Goal: Task Accomplishment & Management: Manage account settings

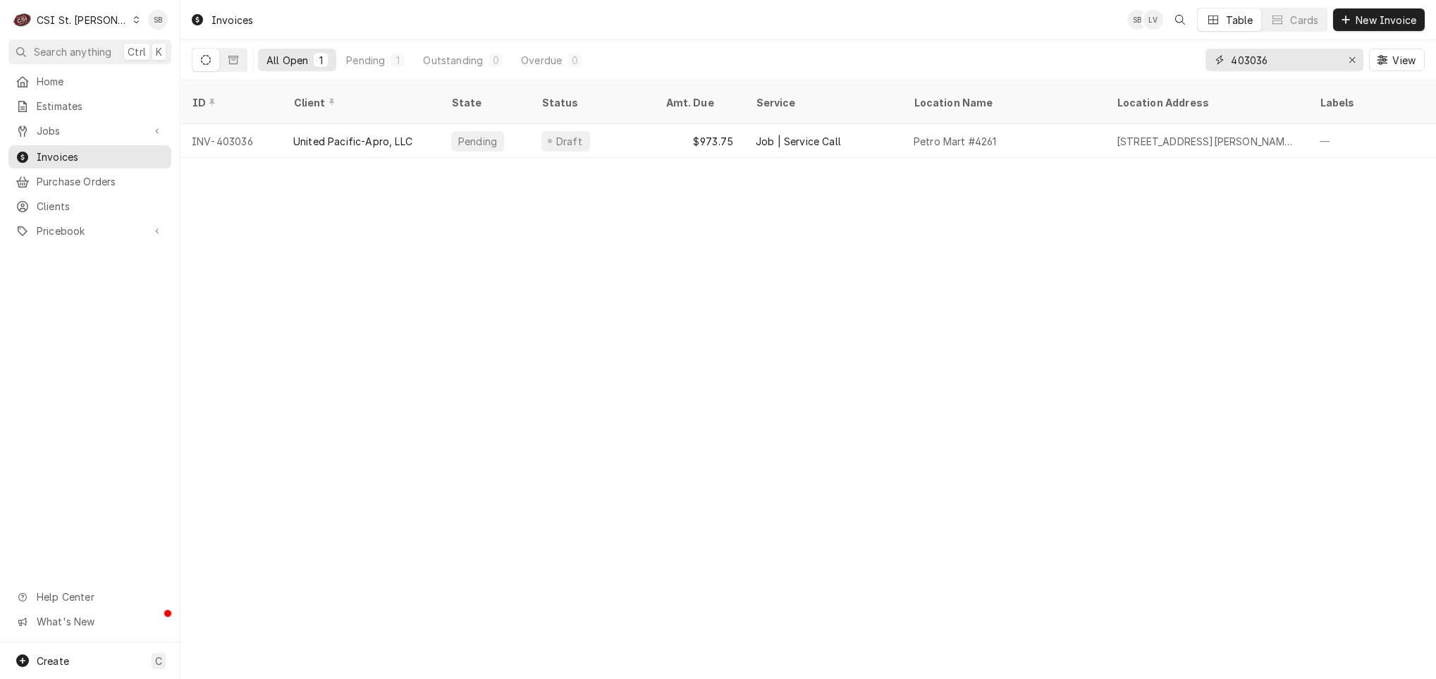
click at [1265, 57] on input "403036" at bounding box center [1284, 60] width 106 height 23
paste input "1839"
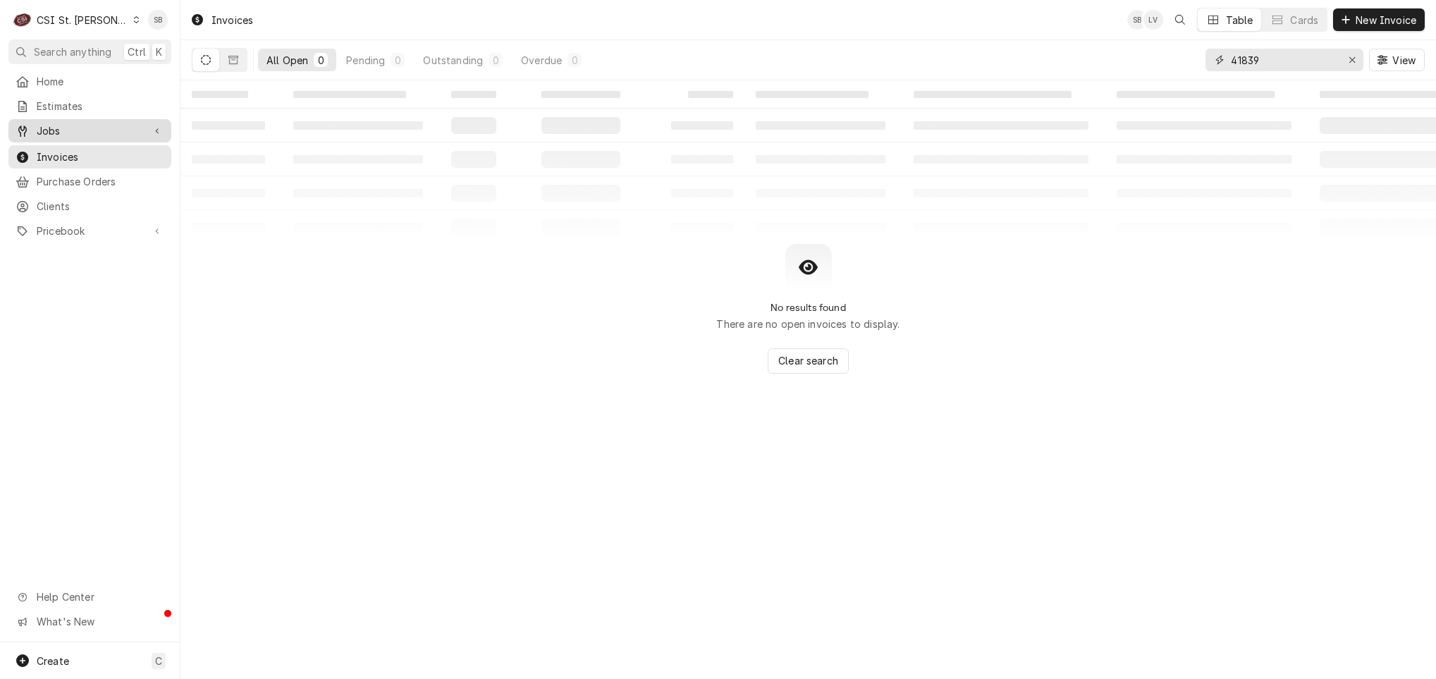
type input "41839"
click at [59, 130] on span "Jobs" at bounding box center [90, 130] width 106 height 15
click at [59, 154] on span "Jobs" at bounding box center [101, 155] width 128 height 15
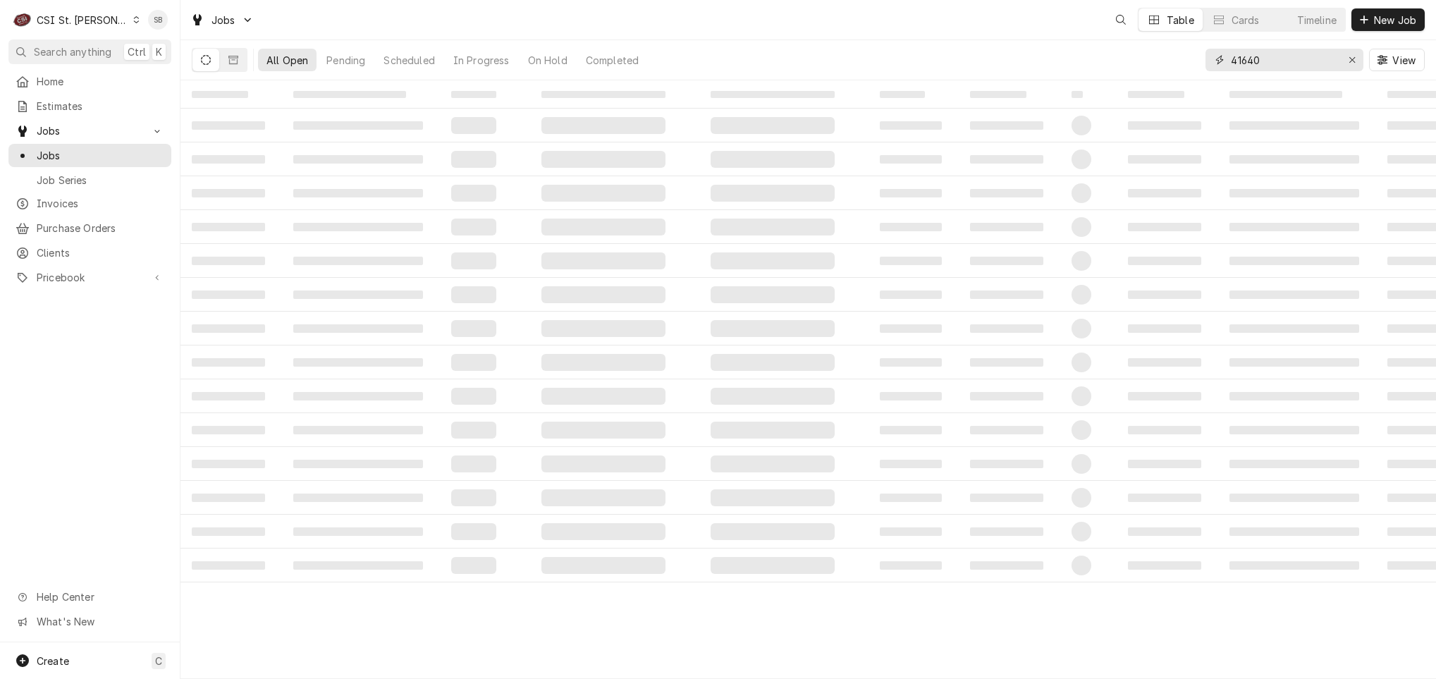
click at [1240, 66] on input "41640" at bounding box center [1284, 60] width 106 height 23
paste input "839"
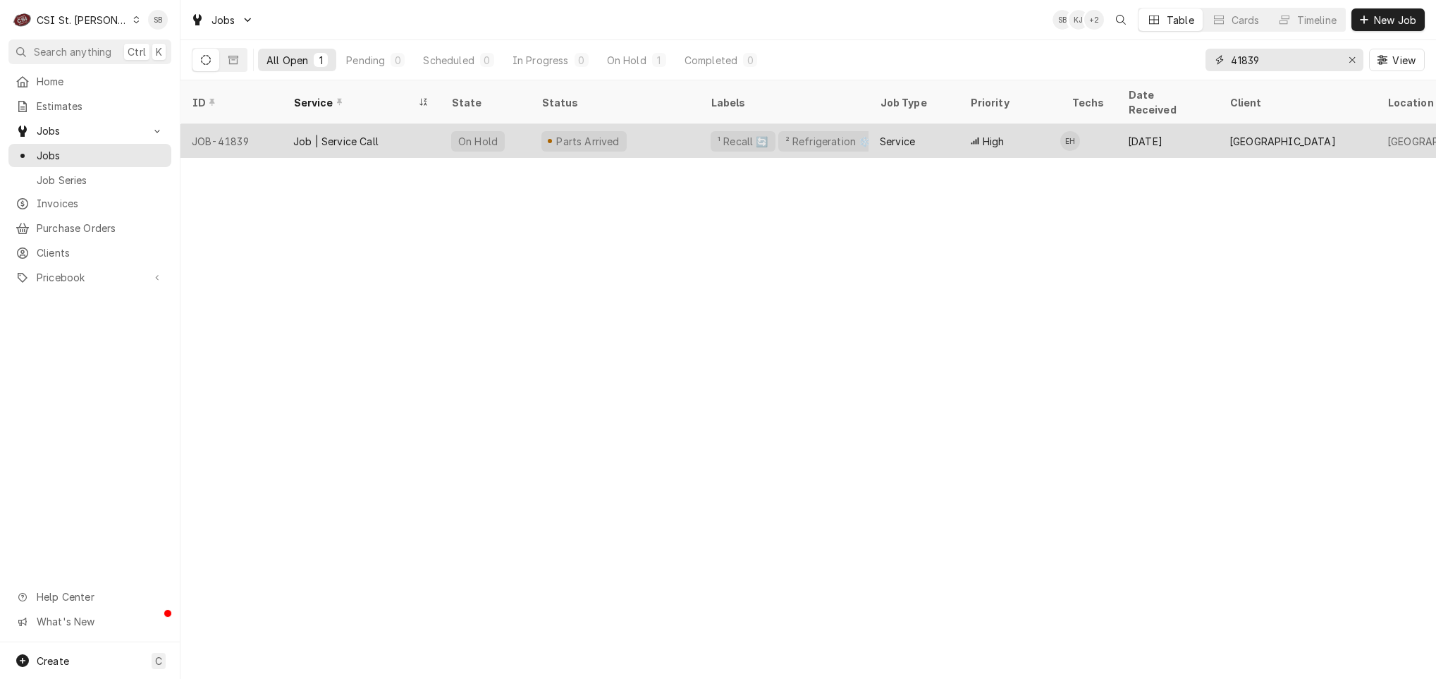
type input "41839"
click at [337, 134] on div "Job | Service Call" at bounding box center [335, 141] width 85 height 15
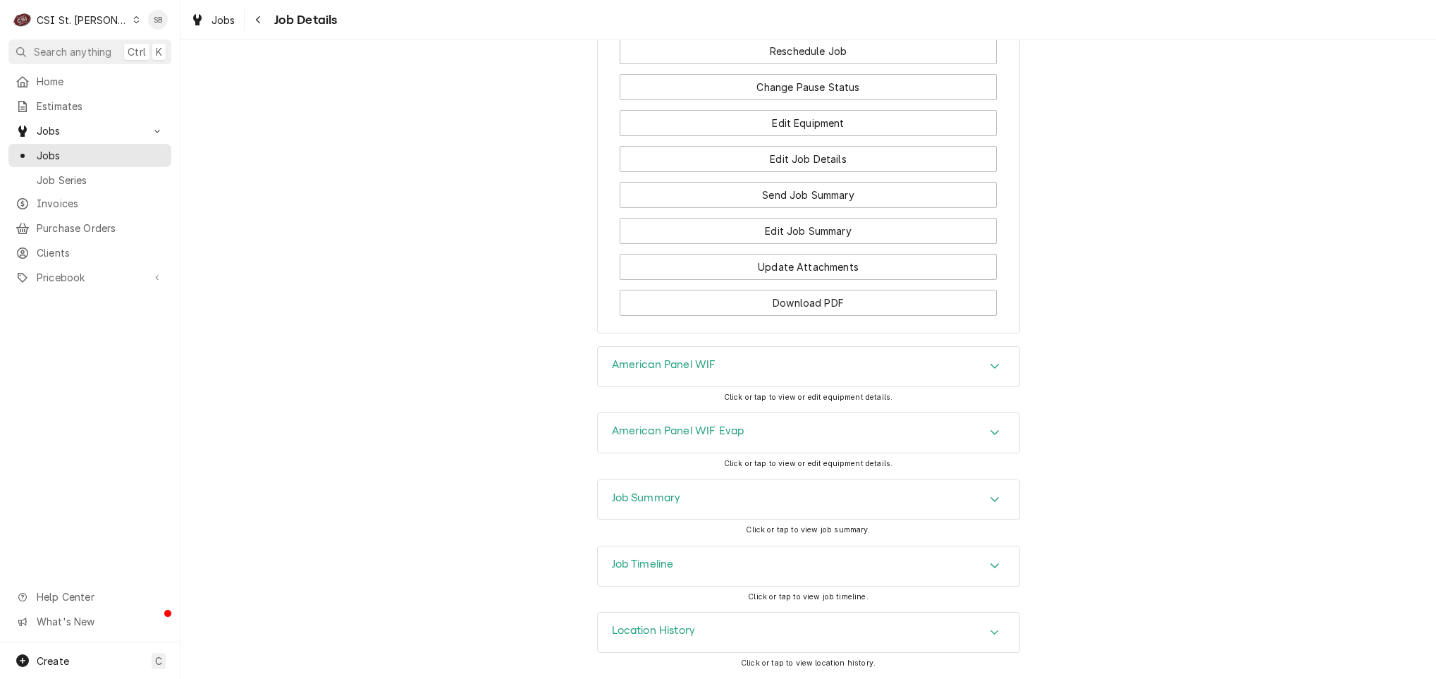
scroll to position [1953, 0]
click at [707, 504] on div "Job Summary" at bounding box center [809, 499] width 422 height 39
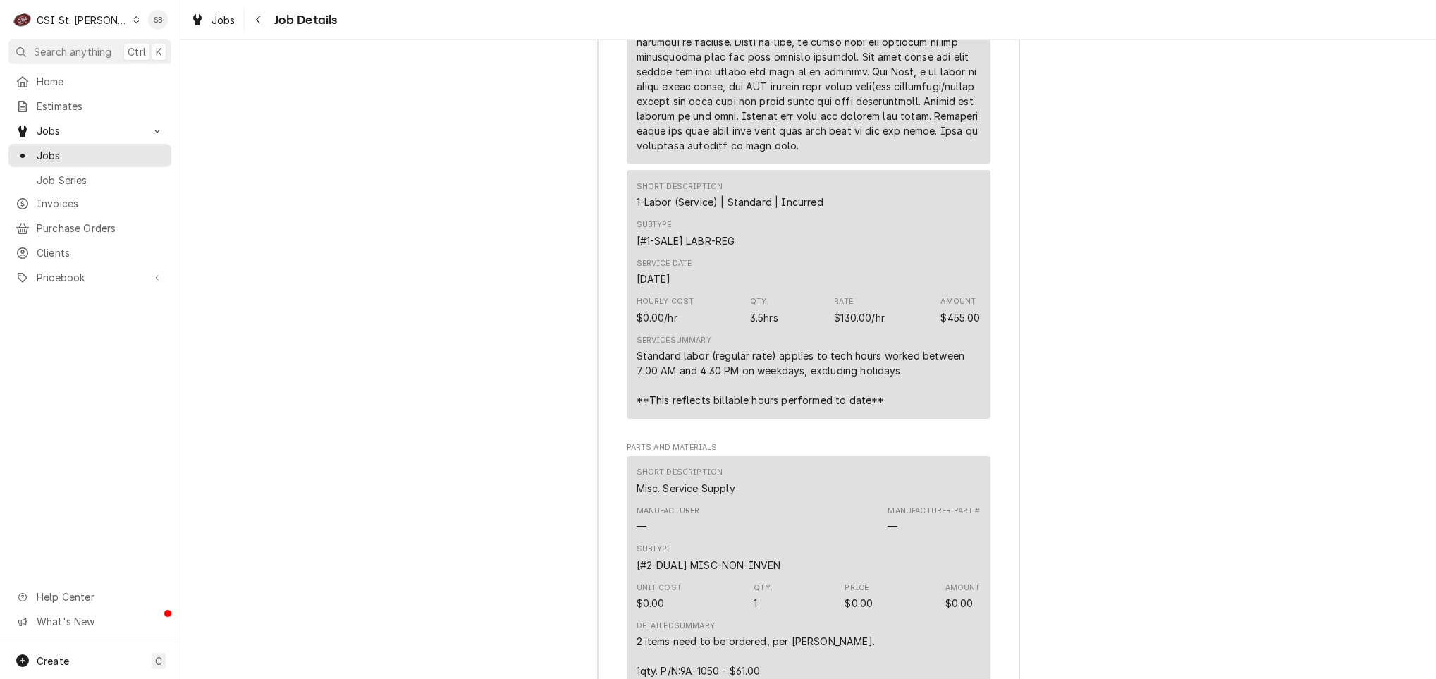
scroll to position [3577, 0]
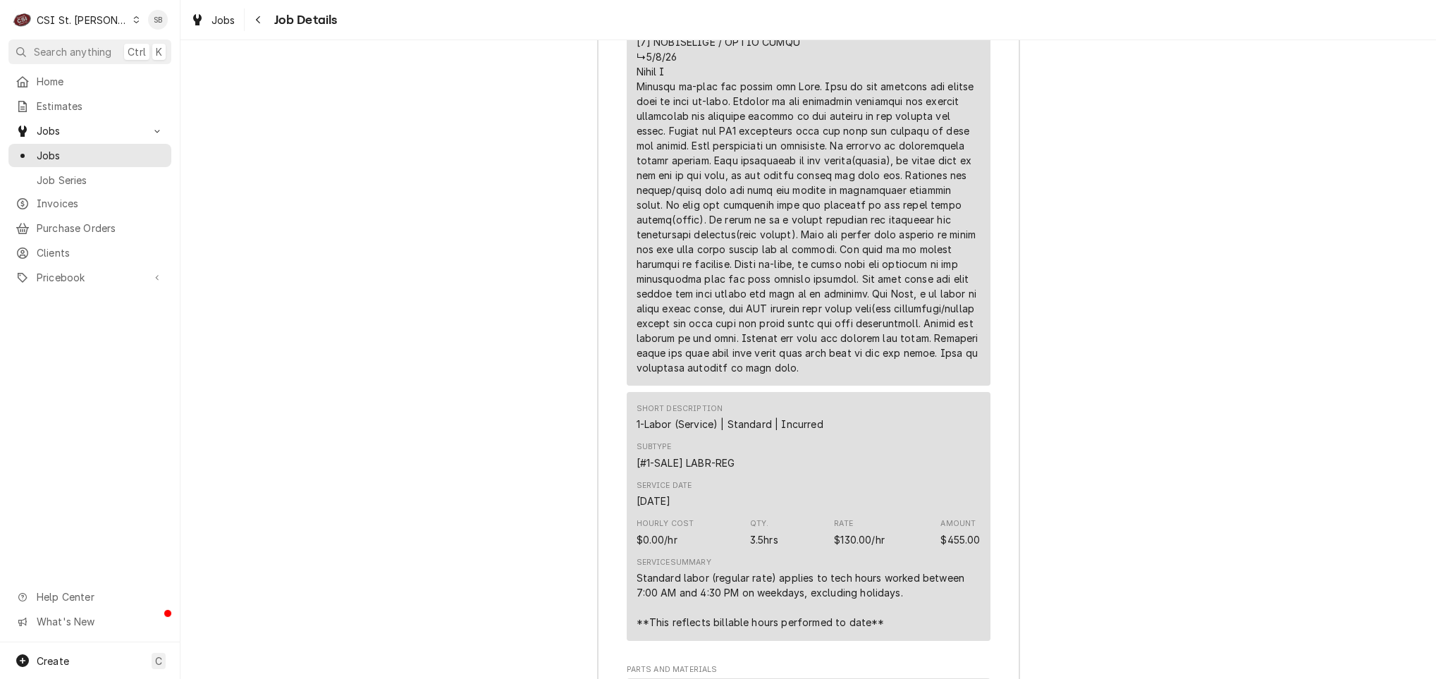
drag, startPoint x: 728, startPoint y: 303, endPoint x: 829, endPoint y: 322, distance: 102.6
drag, startPoint x: 829, startPoint y: 322, endPoint x: 810, endPoint y: 317, distance: 19.7
copy div "⚠️ 𝗙𝗢𝗥𝗠 𝗜𝗡𝗦𝗧𝗥𝗨𝗖𝗧𝗜𝗢𝗡𝗦 ⚠️ ✪ 𝗖𝗼𝗺𝗽𝗹𝗲𝘁𝗲 𝗮𝗹𝗹 𝗿𝗲𝗹𝗲𝘃𝗮𝗻𝘁 𝘀𝗲𝗰𝘁𝗶𝗼𝗻𝘀 ✪ 𝗣𝗿𝗼𝘃𝗶𝗱𝗲 𝗱𝗲𝘁𝗮𝗶𝗹𝗲𝗱 𝗮𝗻𝘀…"
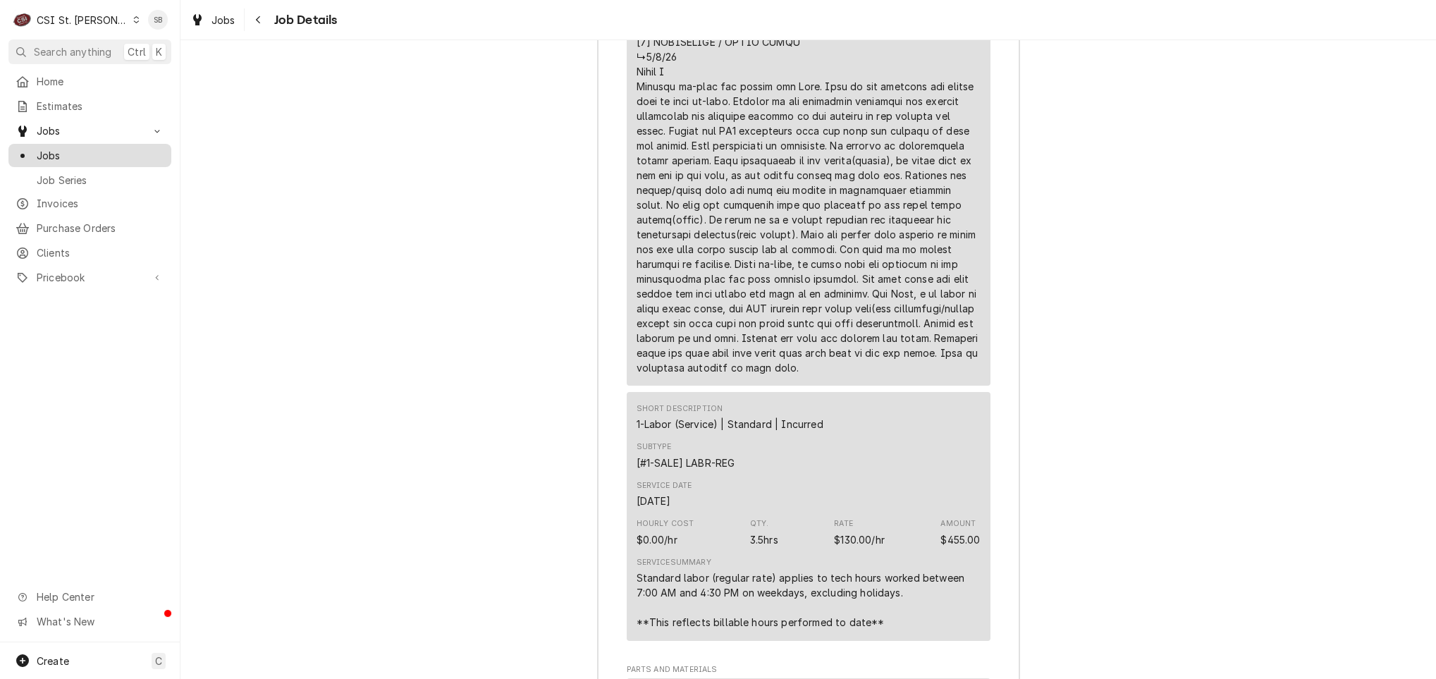
click at [72, 148] on span "Jobs" at bounding box center [101, 155] width 128 height 15
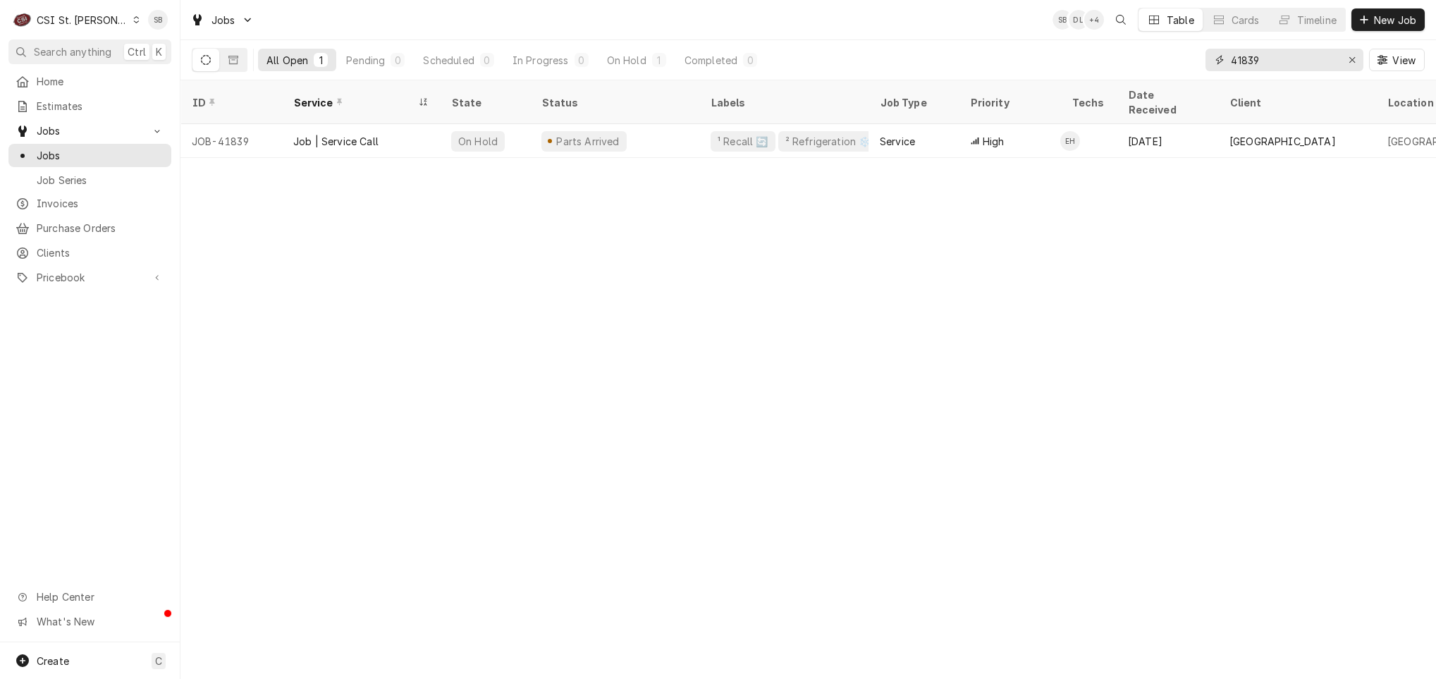
click at [1246, 58] on input "41839" at bounding box center [1284, 60] width 106 height 23
click at [1246, 59] on input "41839" at bounding box center [1284, 60] width 106 height 23
paste input "904"
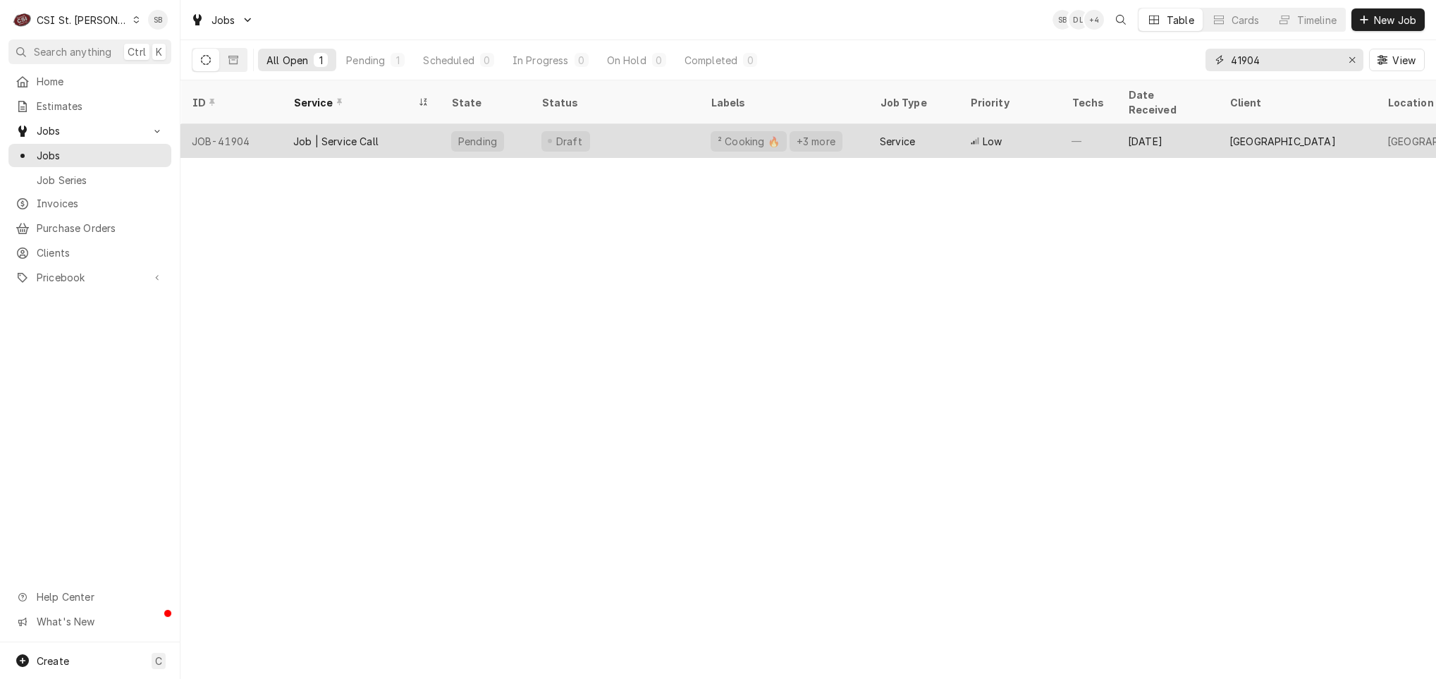
type input "41904"
click at [343, 134] on div "Job | Service Call" at bounding box center [335, 141] width 85 height 15
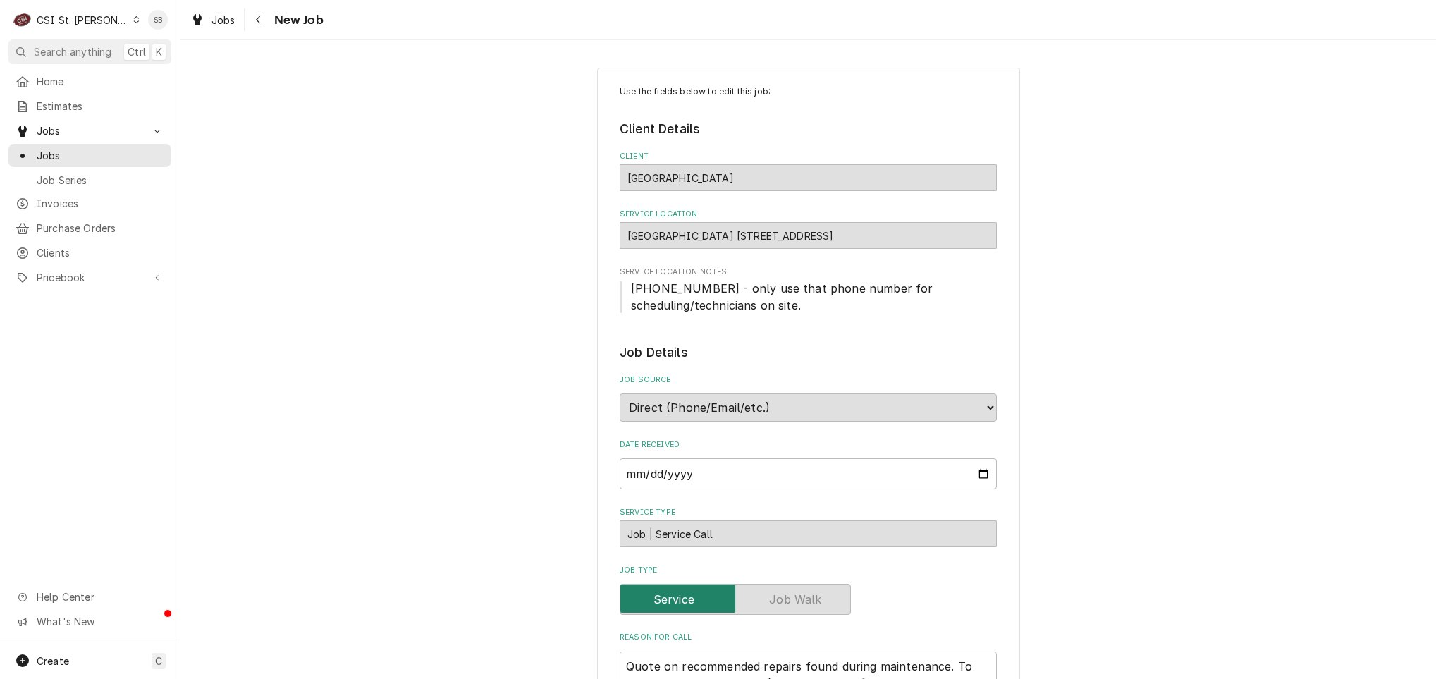
type textarea "x"
click at [212, 24] on span "Jobs" at bounding box center [224, 20] width 24 height 15
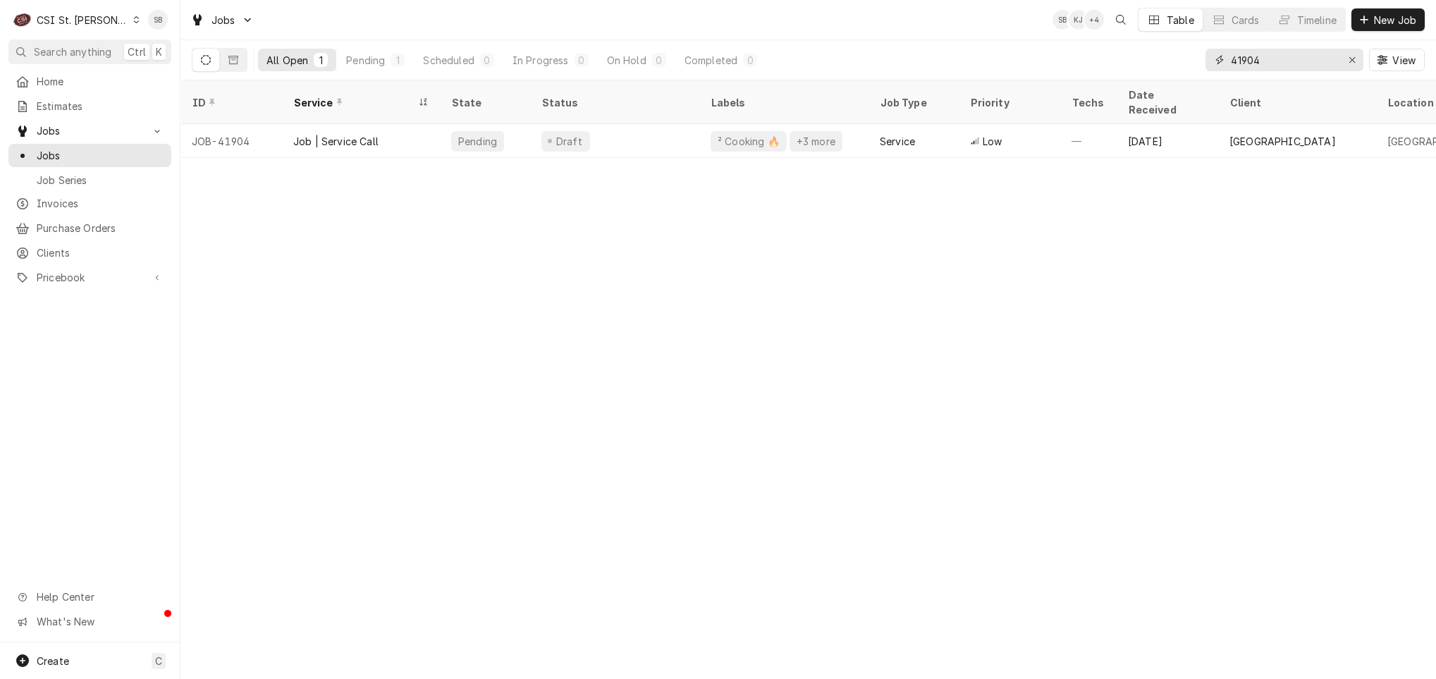
click at [1246, 63] on input "41904" at bounding box center [1284, 60] width 106 height 23
click at [1246, 62] on input "41904" at bounding box center [1284, 60] width 106 height 23
paste input "885"
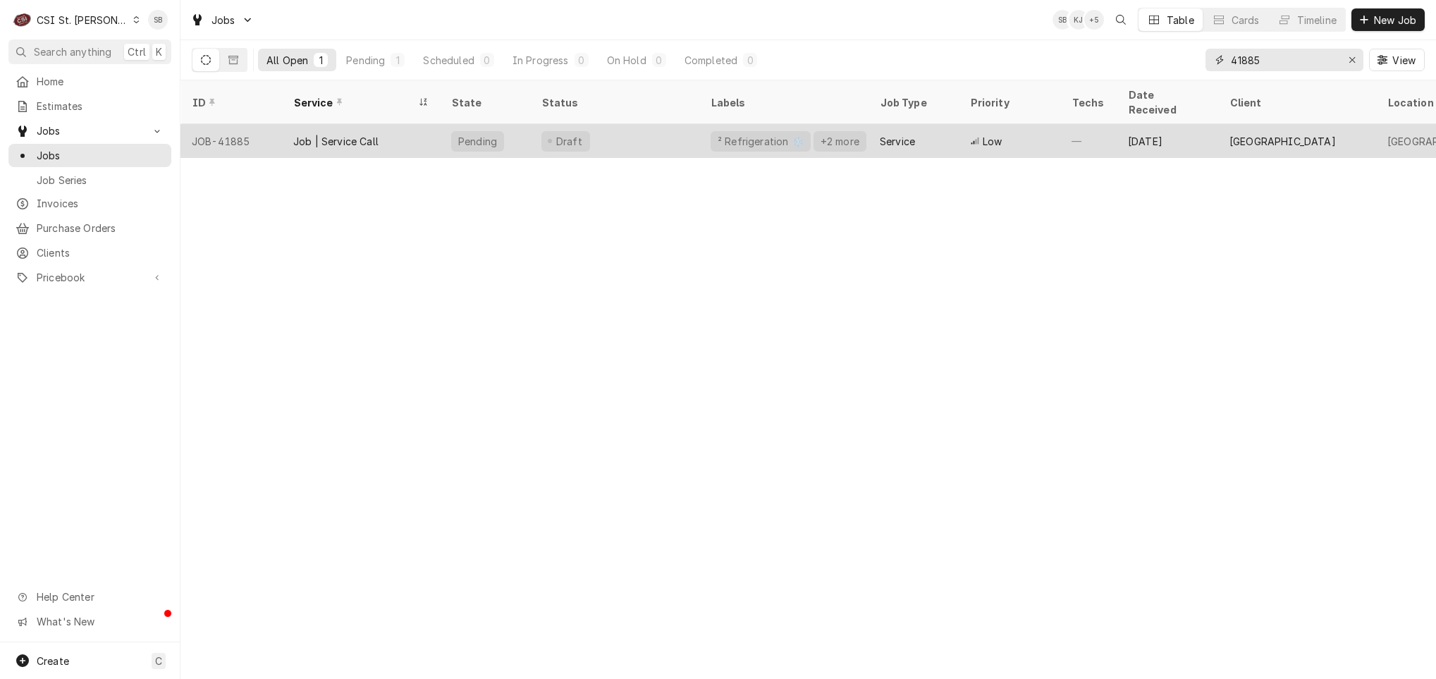
type input "41885"
click at [343, 124] on div "Job | Service Call" at bounding box center [361, 141] width 158 height 34
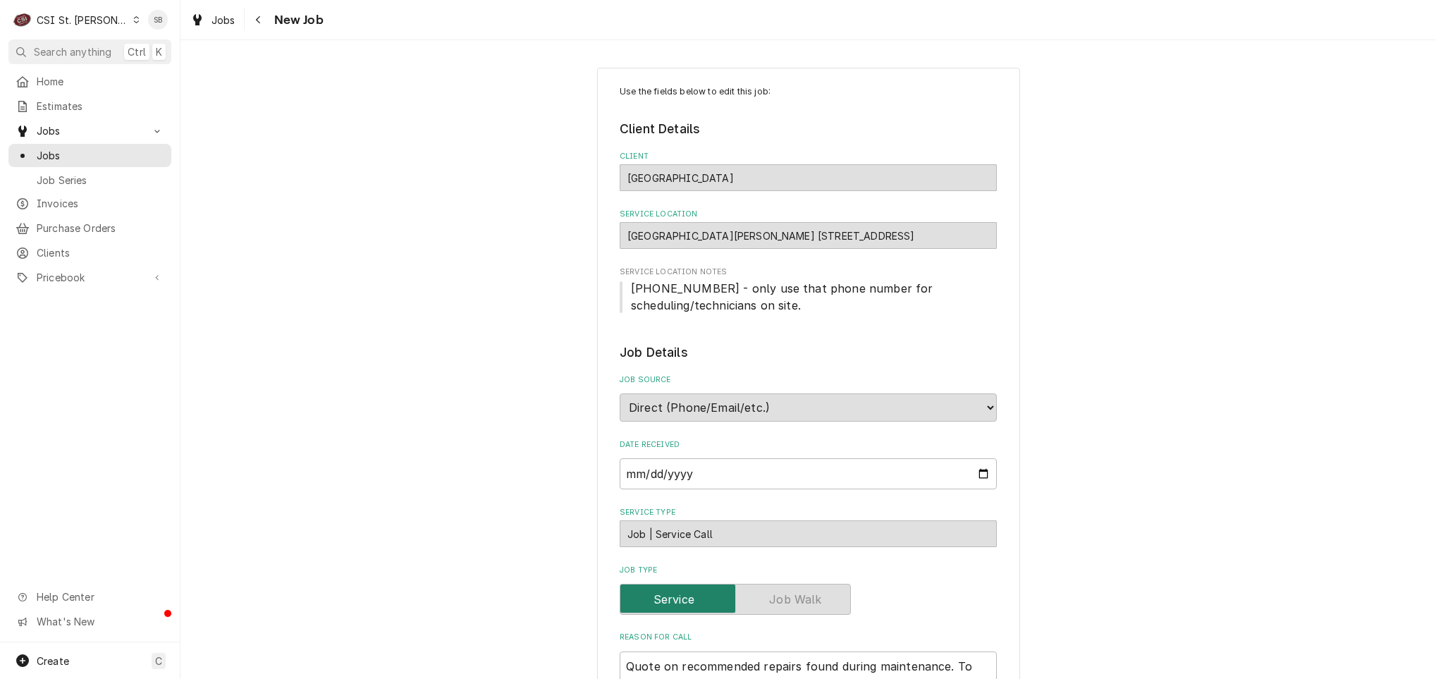
type textarea "x"
click at [221, 18] on span "Jobs" at bounding box center [224, 20] width 24 height 15
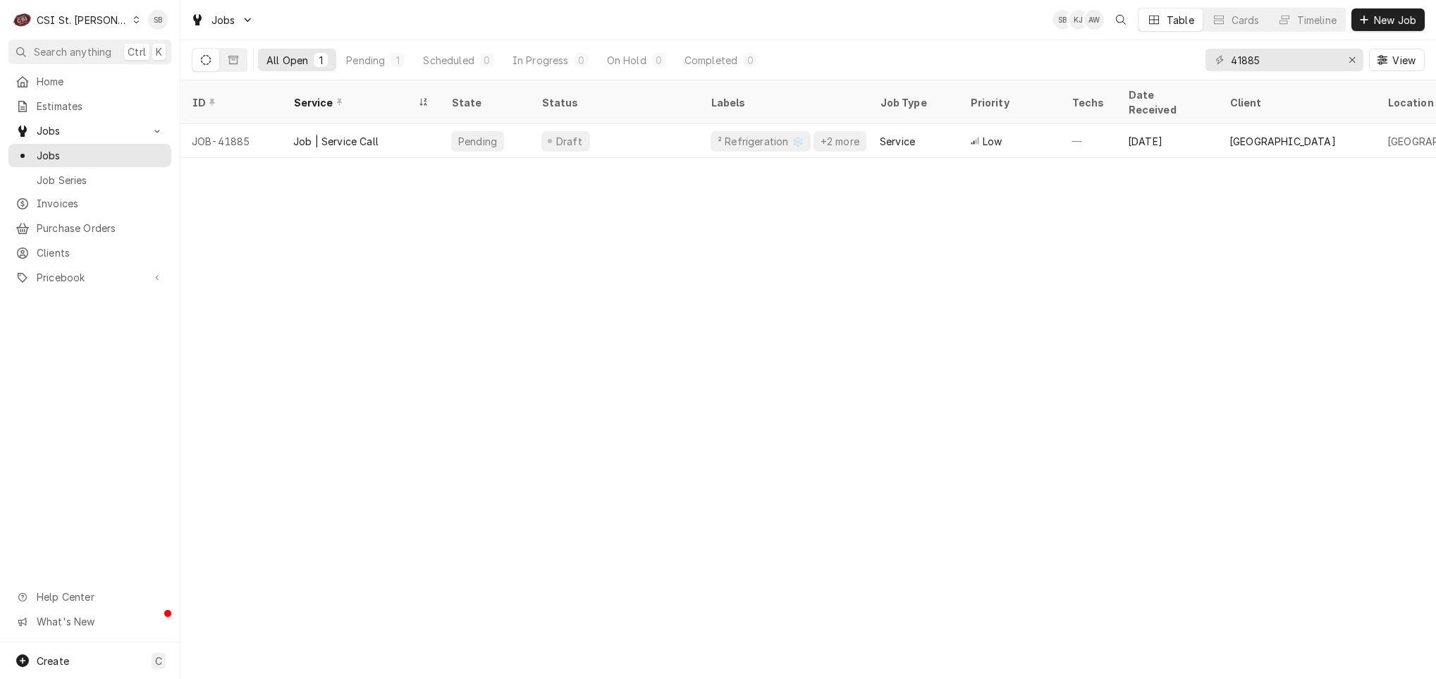
click at [849, 331] on div "ID Service State Status Labels Job Type Priority Techs Date Received Client Loc…" at bounding box center [809, 379] width 1256 height 599
